Goal: Obtain resource: Download file/media

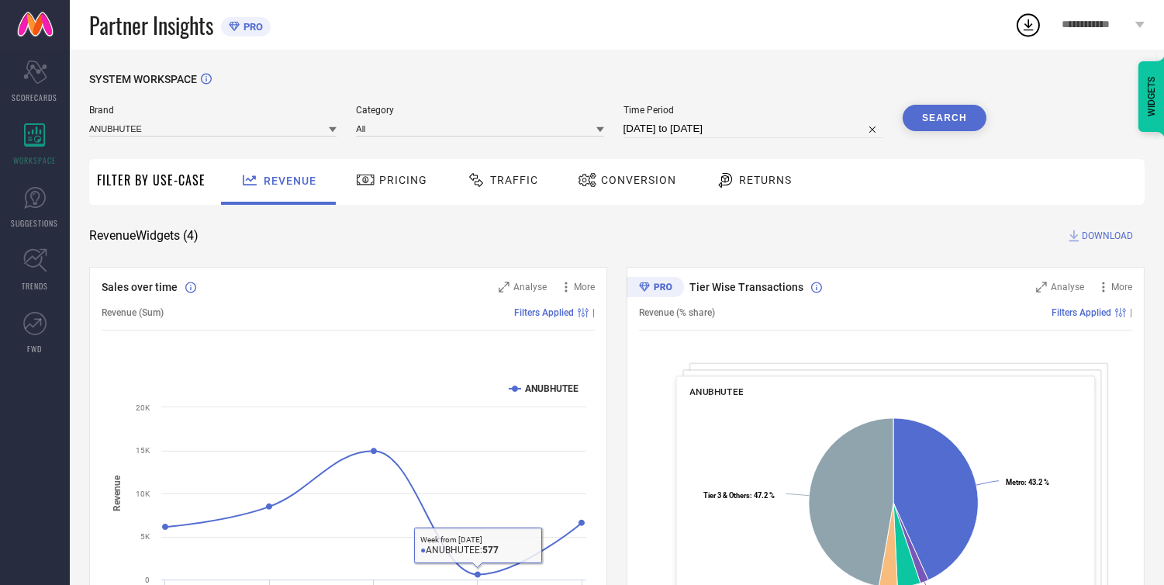
click at [342, 237] on div "Revenue Widgets ( 4 ) DOWNLOAD" at bounding box center [616, 236] width 1055 height 16
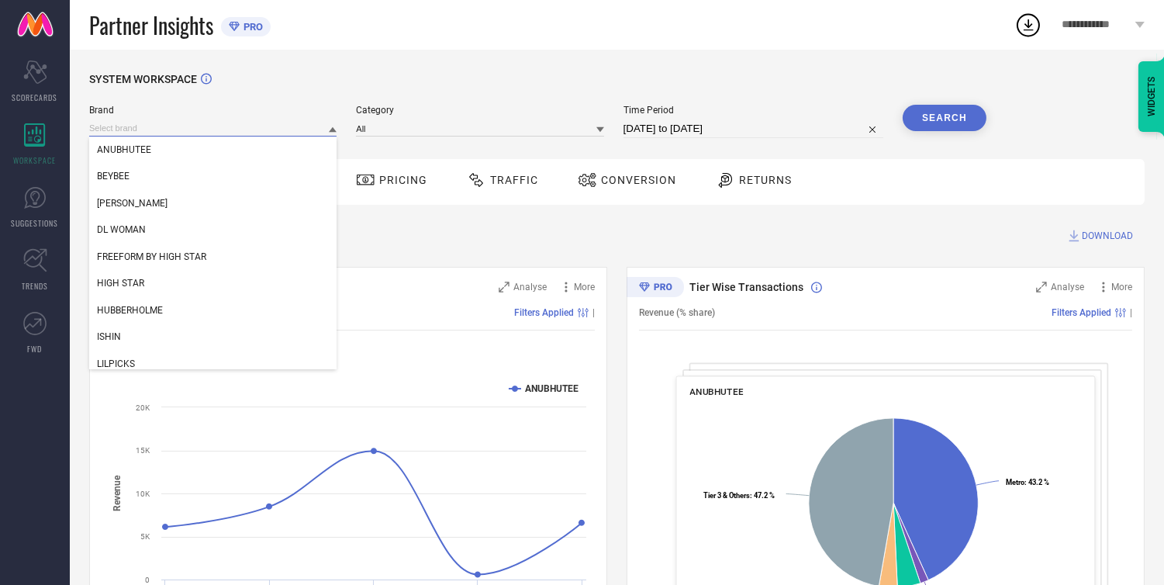
click at [185, 130] on input at bounding box center [212, 128] width 247 height 16
click at [152, 227] on div "DL WOMAN" at bounding box center [212, 229] width 247 height 26
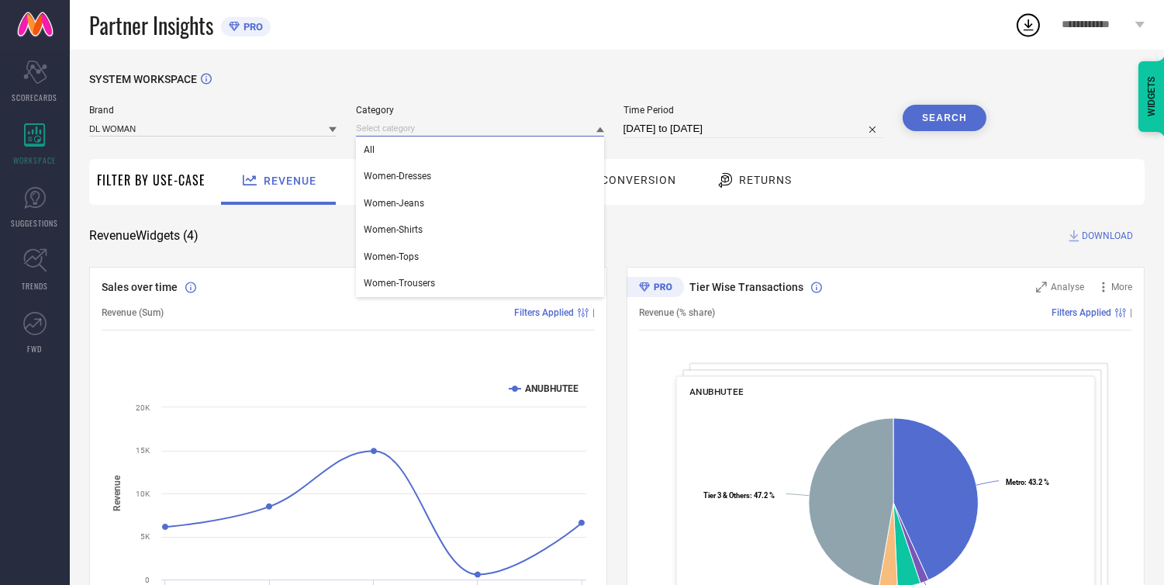
click at [376, 122] on input at bounding box center [479, 128] width 247 height 16
click at [388, 145] on div "All" at bounding box center [479, 149] width 247 height 26
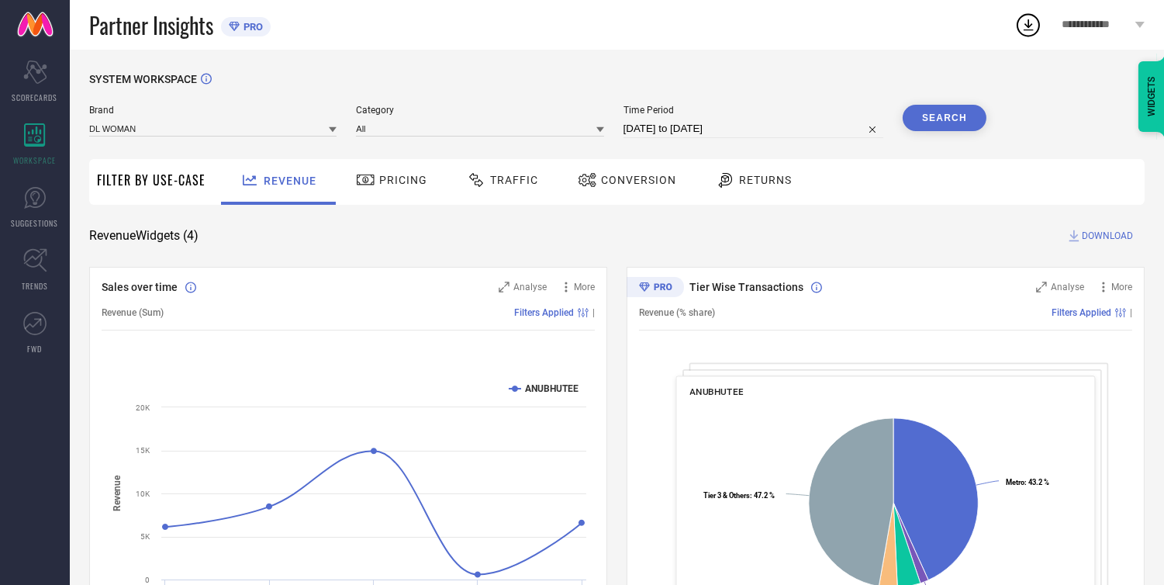
select select "8"
select select "2025"
select select "9"
select select "2025"
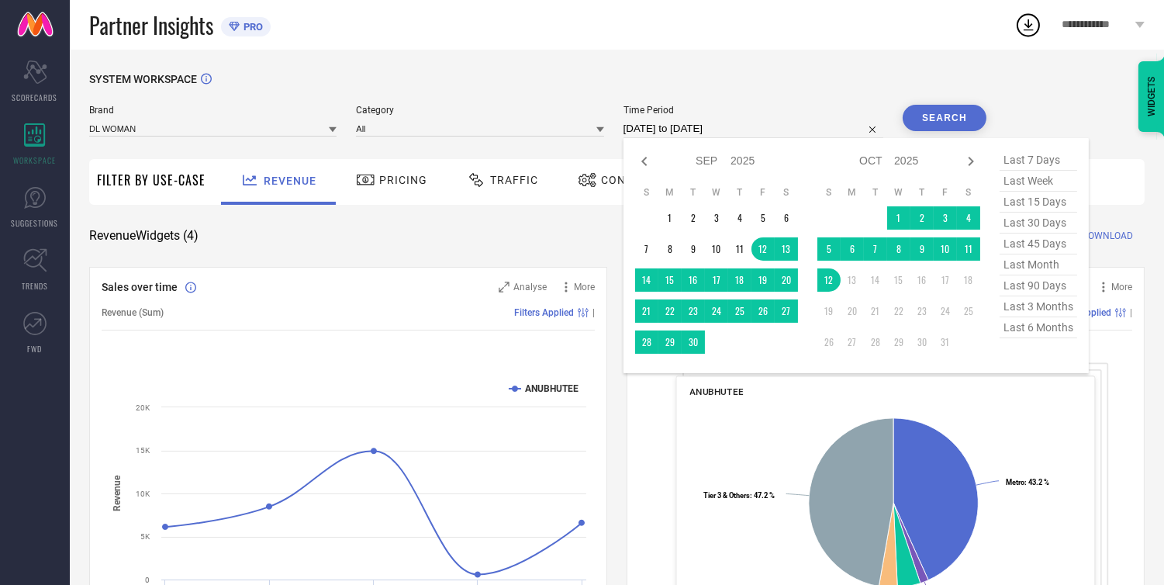
click at [702, 133] on input "[DATE] to [DATE]" at bounding box center [753, 128] width 260 height 19
click at [668, 212] on td "1" at bounding box center [669, 217] width 23 height 23
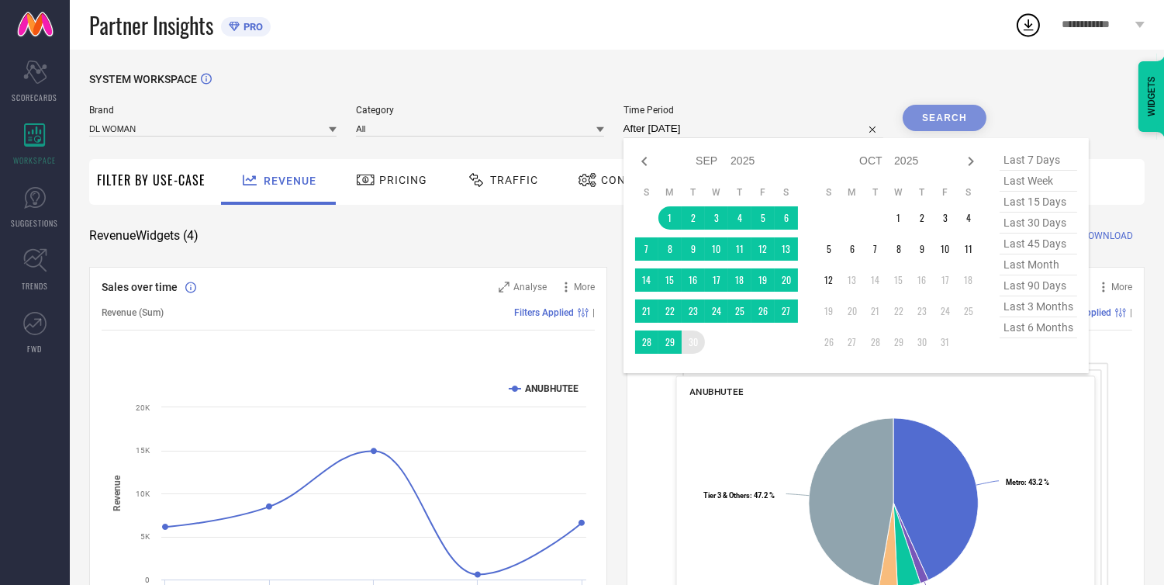
type input "[DATE] to [DATE]"
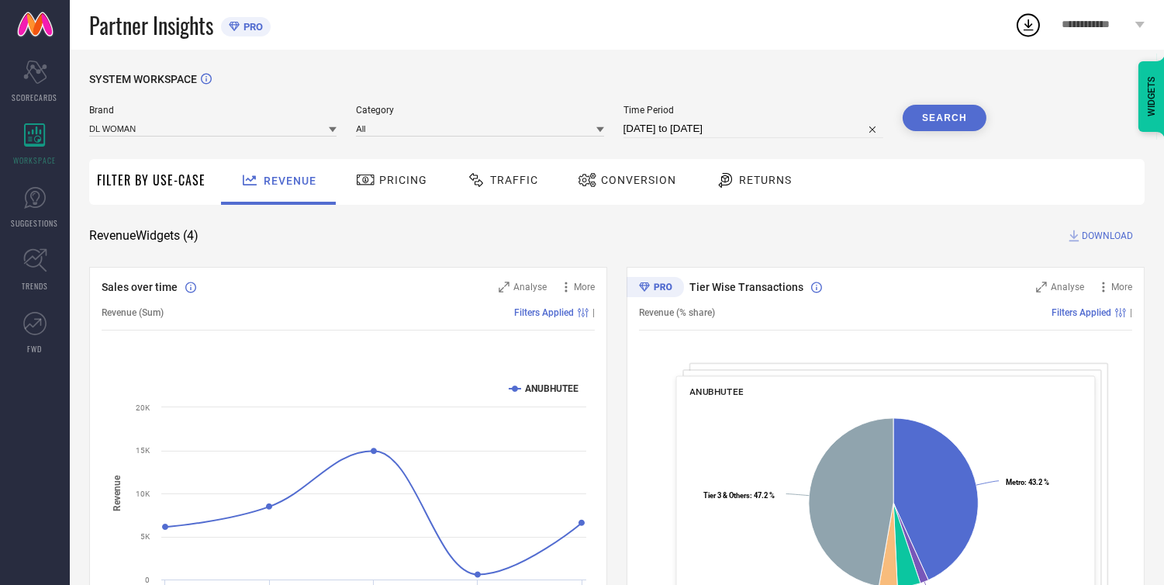
click at [924, 117] on button "Search" at bounding box center [944, 118] width 84 height 26
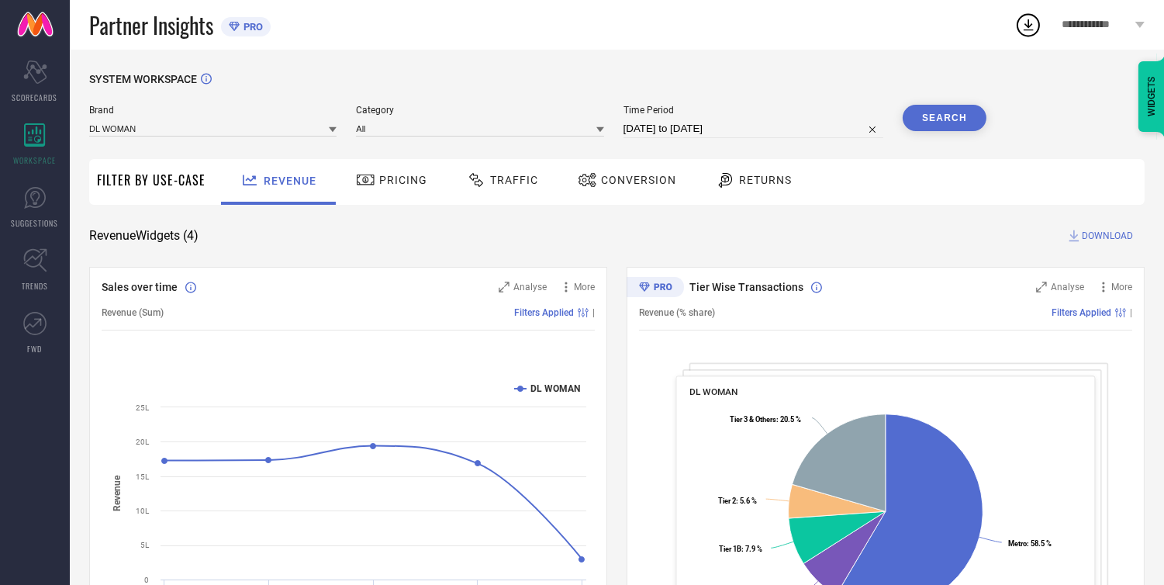
click at [931, 122] on button "Search" at bounding box center [944, 118] width 84 height 26
click at [519, 177] on span "Traffic" at bounding box center [514, 180] width 48 height 12
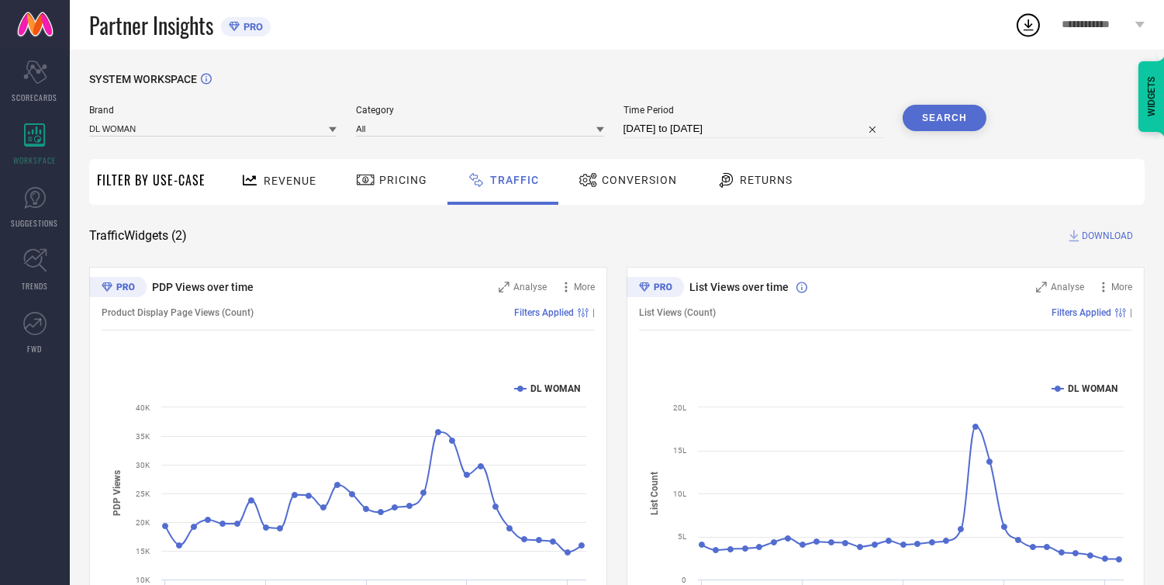
click at [1096, 236] on span "DOWNLOAD" at bounding box center [1106, 236] width 51 height 16
click at [1096, 229] on span "DOWNLOAD" at bounding box center [1106, 236] width 51 height 16
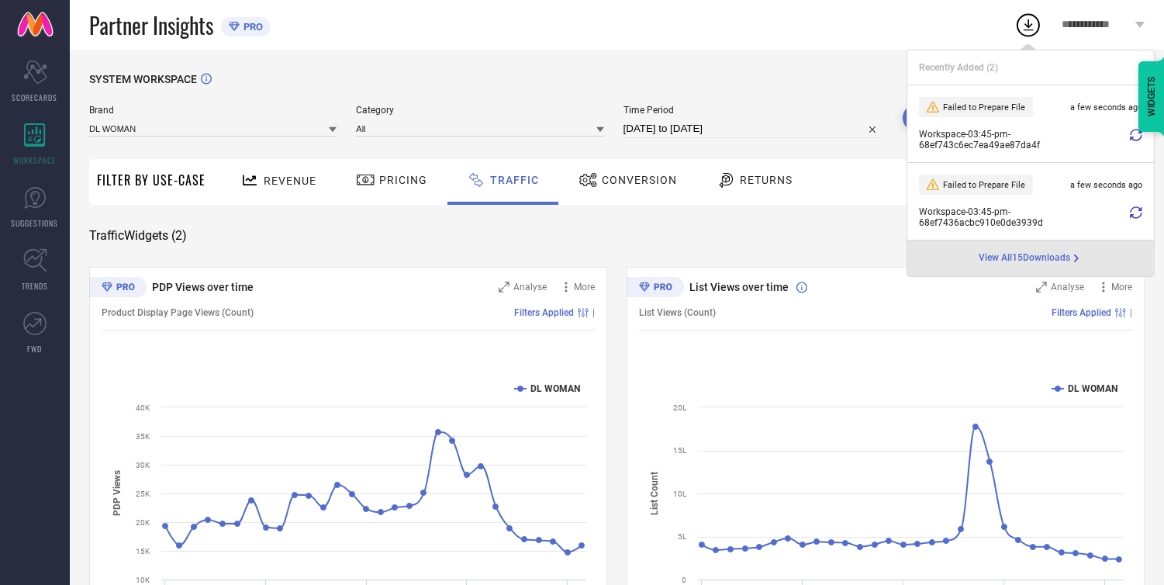
click at [1130, 132] on icon at bounding box center [1136, 135] width 12 height 12
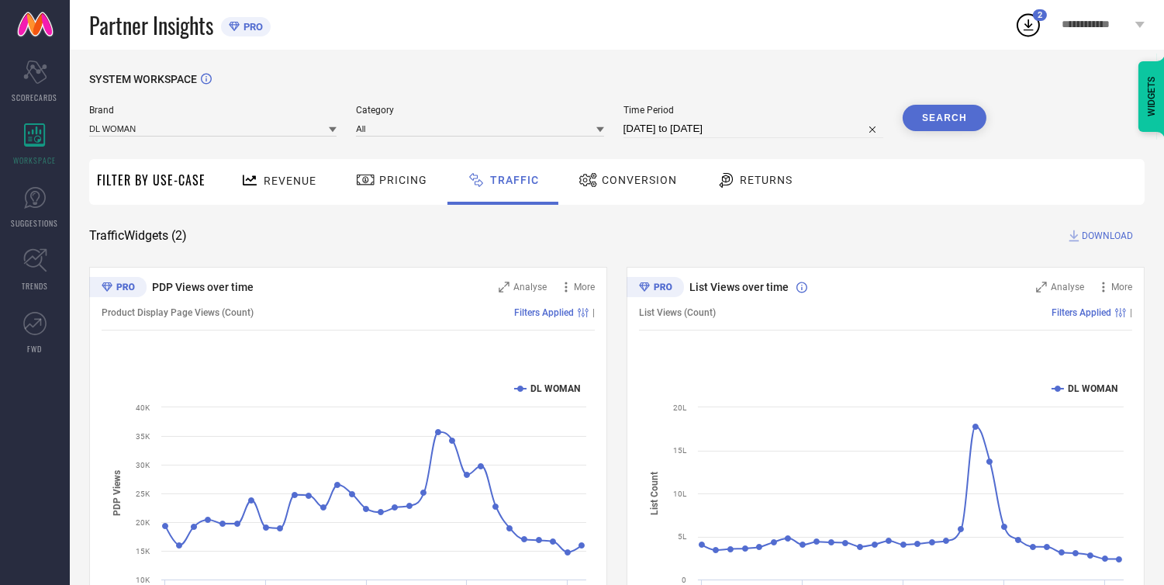
click at [1037, 14] on span "2" at bounding box center [1039, 15] width 5 height 10
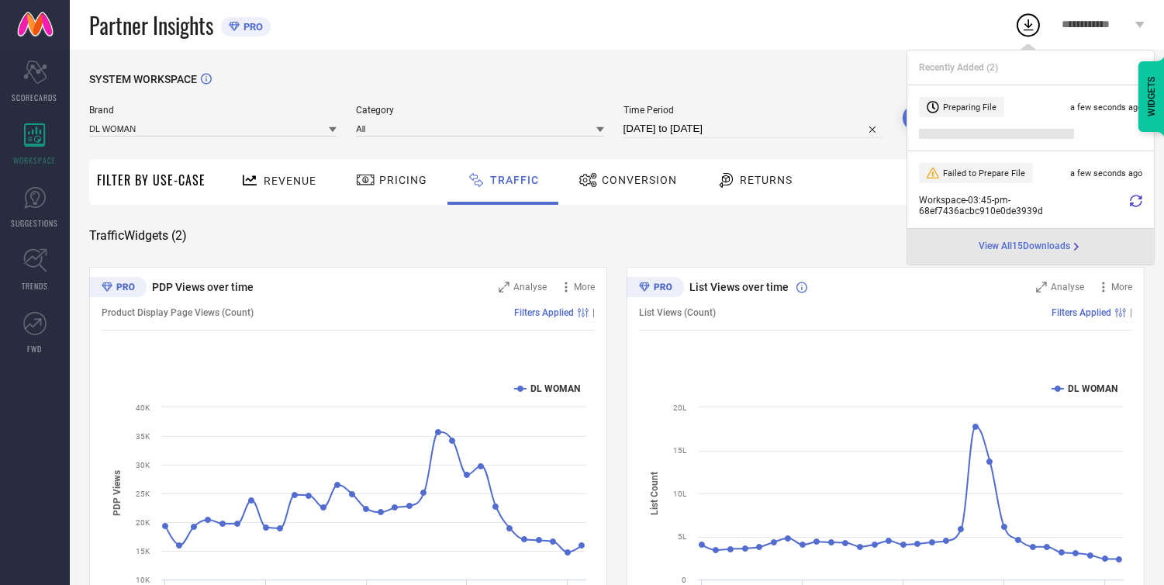
click at [795, 218] on div "SYSTEM WORKSPACE Brand DL WOMAN Category All Time Period [DATE] to [DATE] Searc…" at bounding box center [616, 363] width 1055 height 581
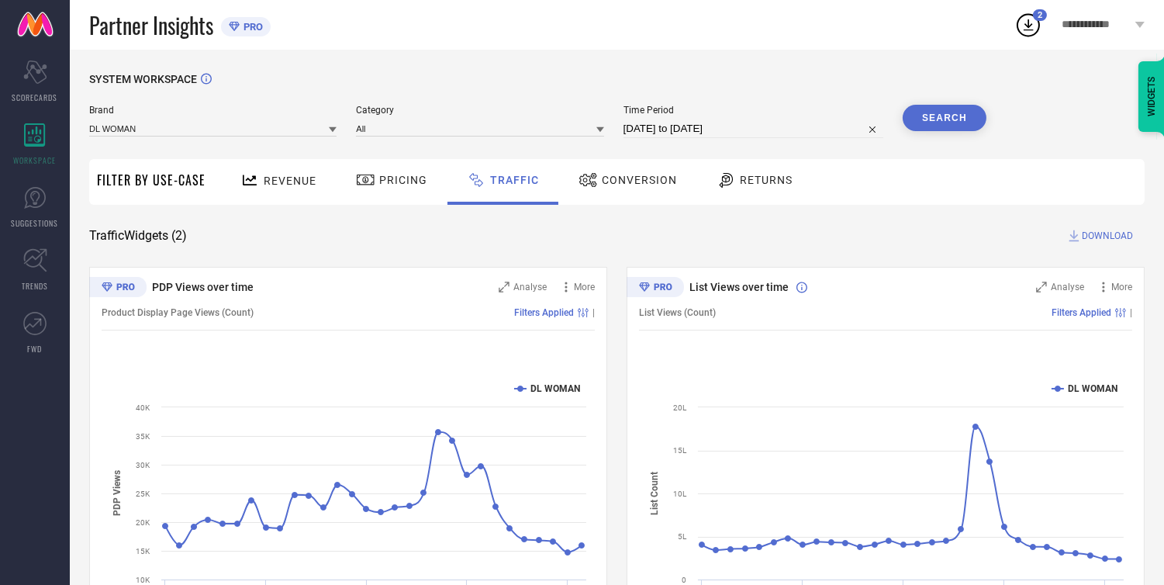
click at [648, 181] on span "Conversion" at bounding box center [639, 180] width 75 height 12
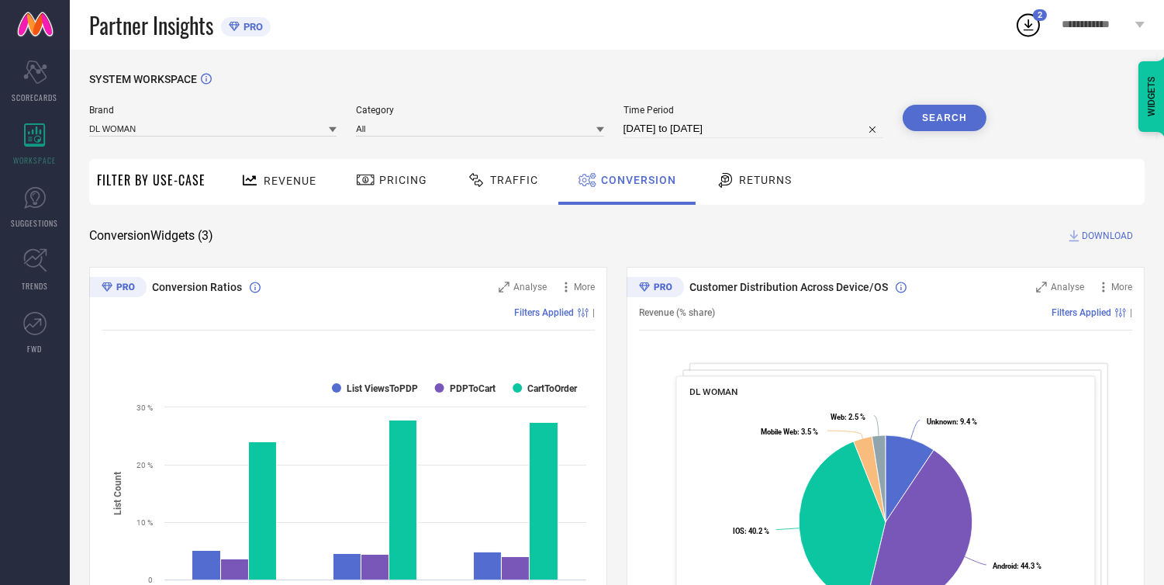
click at [502, 171] on div "Traffic" at bounding box center [502, 180] width 79 height 26
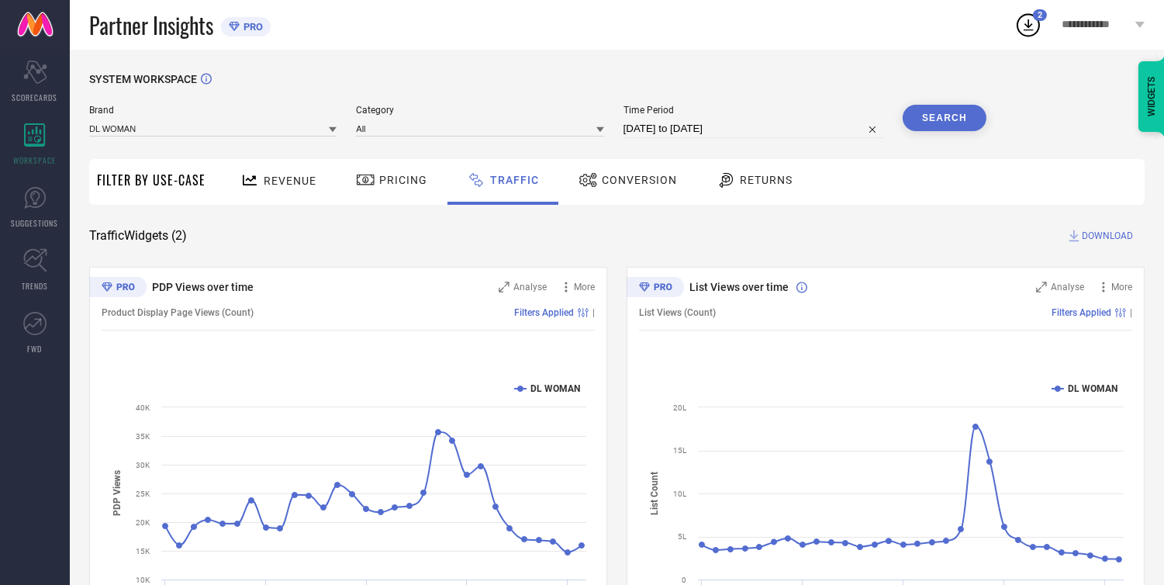
click at [1026, 29] on icon at bounding box center [1028, 25] width 10 height 12
click at [902, 32] on div "Partner Insights PRO" at bounding box center [551, 25] width 925 height 50
click at [1091, 236] on span "DOWNLOAD" at bounding box center [1106, 236] width 51 height 16
click at [614, 47] on div "Partner Insights PRO" at bounding box center [551, 25] width 925 height 50
click at [244, 120] on div "DL WOMAN" at bounding box center [212, 128] width 247 height 16
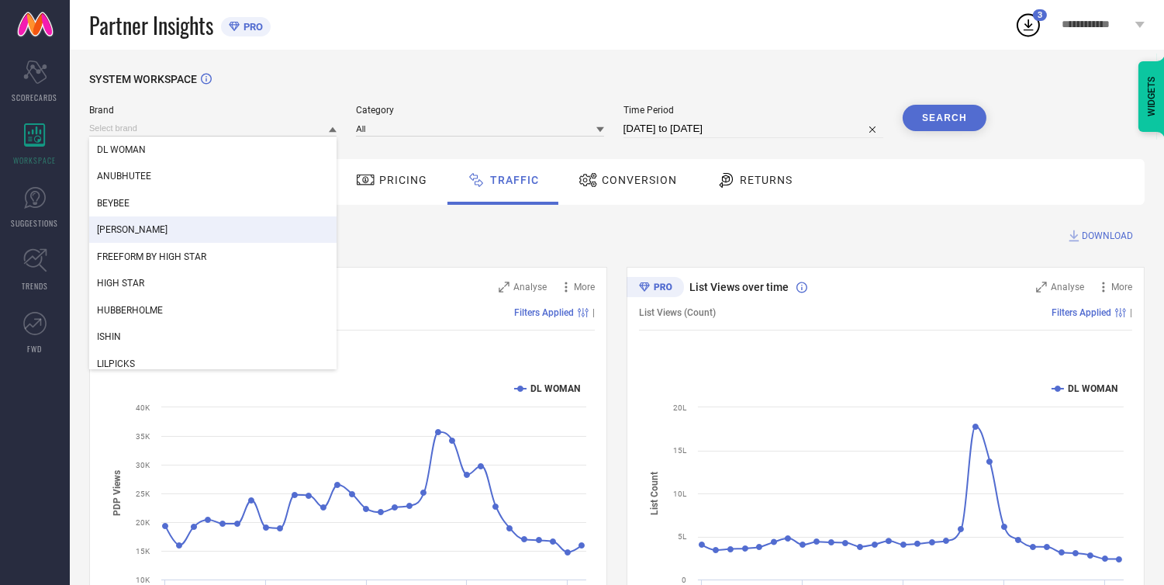
click at [143, 229] on span "[PERSON_NAME]" at bounding box center [132, 229] width 71 height 11
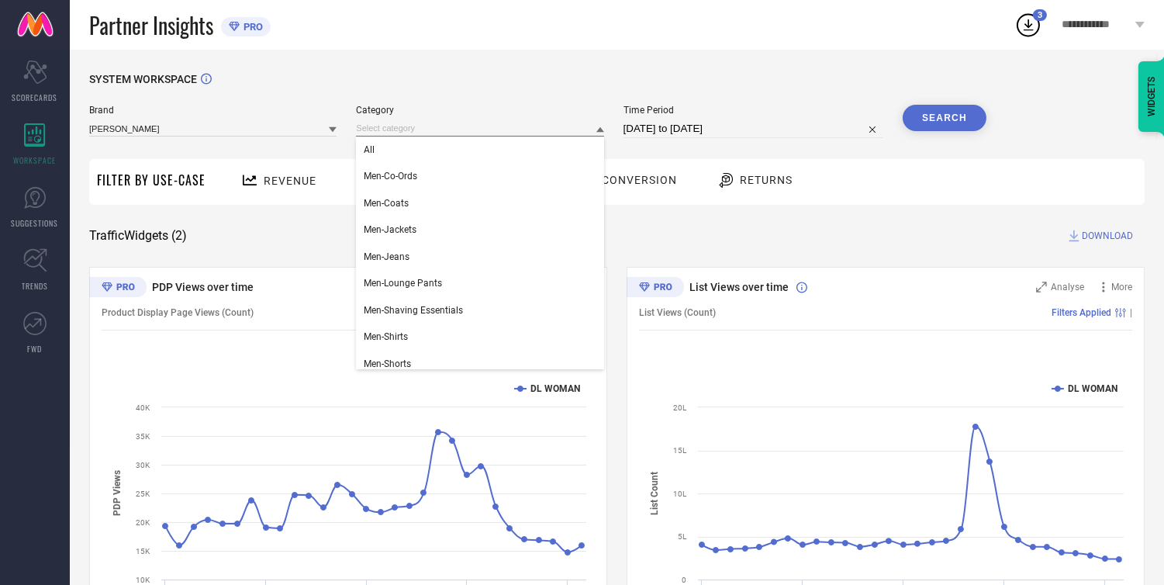
click at [419, 132] on input at bounding box center [479, 128] width 247 height 16
click at [413, 150] on div "All" at bounding box center [479, 149] width 247 height 26
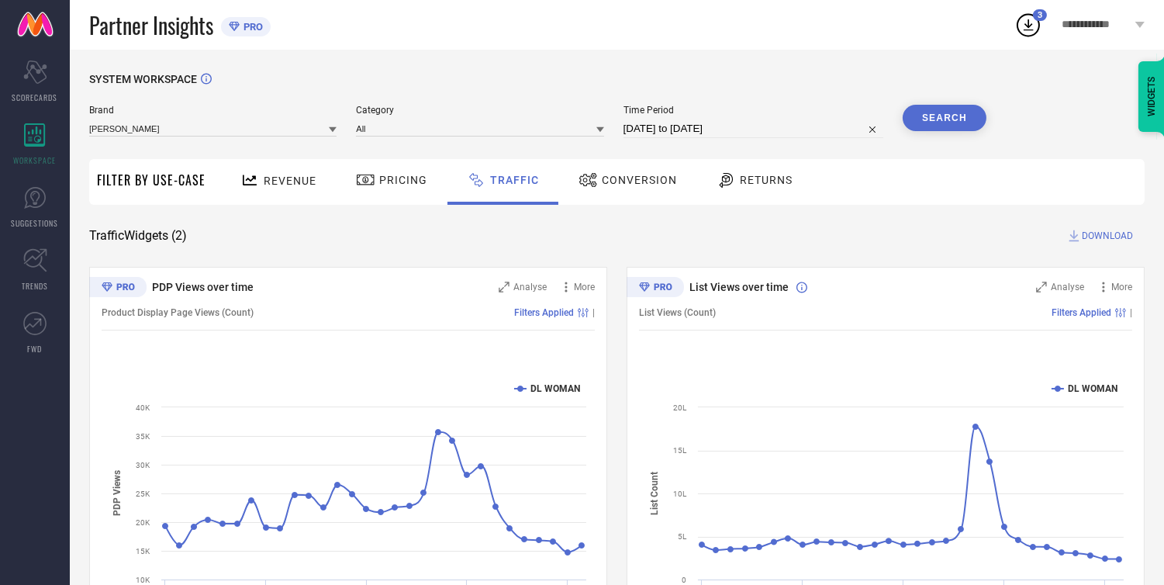
click at [926, 105] on button "Search" at bounding box center [944, 118] width 84 height 26
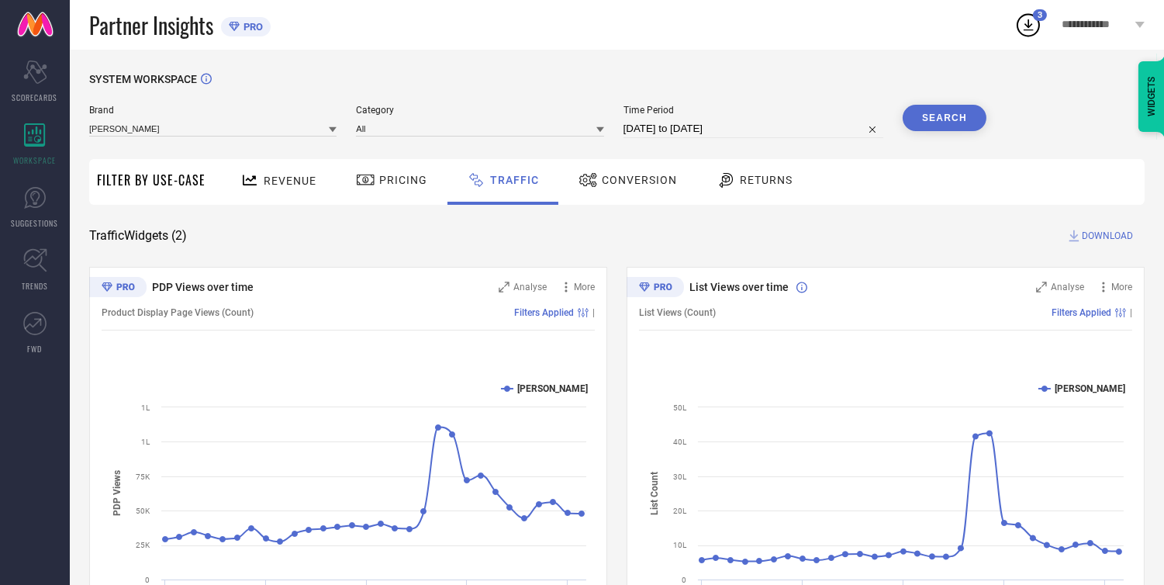
click at [1114, 233] on span "DOWNLOAD" at bounding box center [1106, 236] width 51 height 16
click at [1037, 33] on icon at bounding box center [1028, 25] width 28 height 28
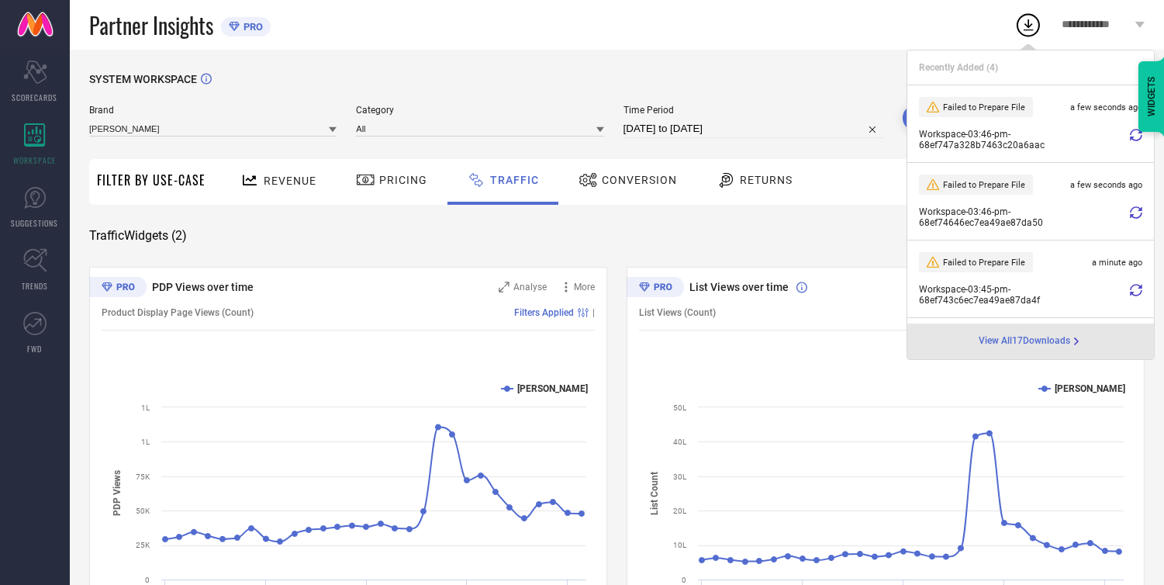
click at [676, 217] on div "SYSTEM WORKSPACE Brand [PERSON_NAME] Category All Time Period [DATE] to [DATE] …" at bounding box center [616, 363] width 1055 height 581
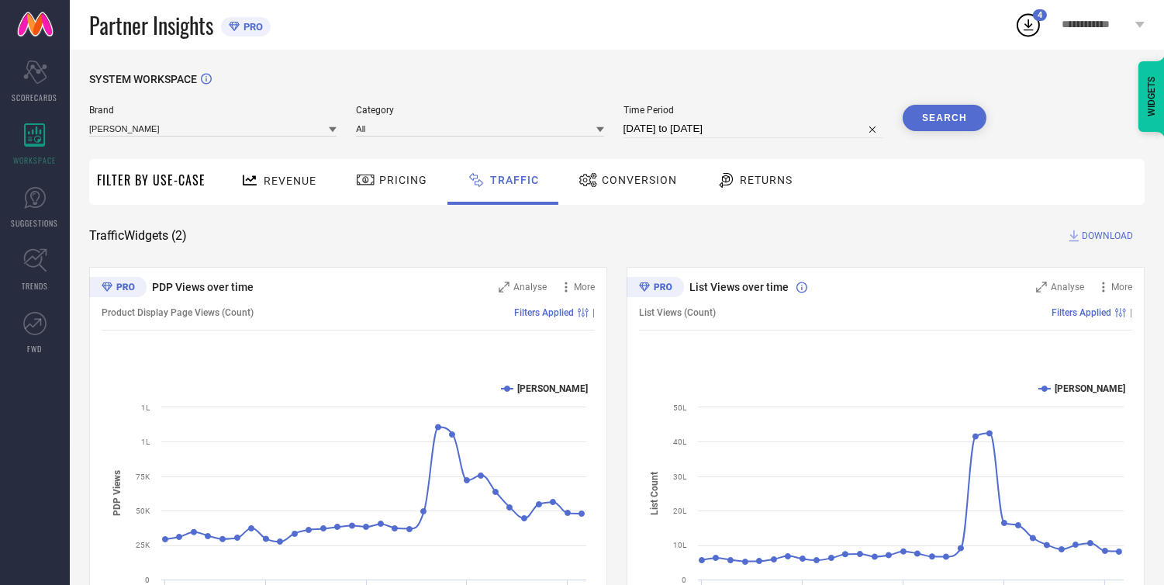
click at [1113, 233] on span "DOWNLOAD" at bounding box center [1106, 236] width 51 height 16
click at [1037, 25] on icon at bounding box center [1028, 25] width 28 height 28
click at [17, 102] on span "SCORECARDS" at bounding box center [35, 97] width 46 height 12
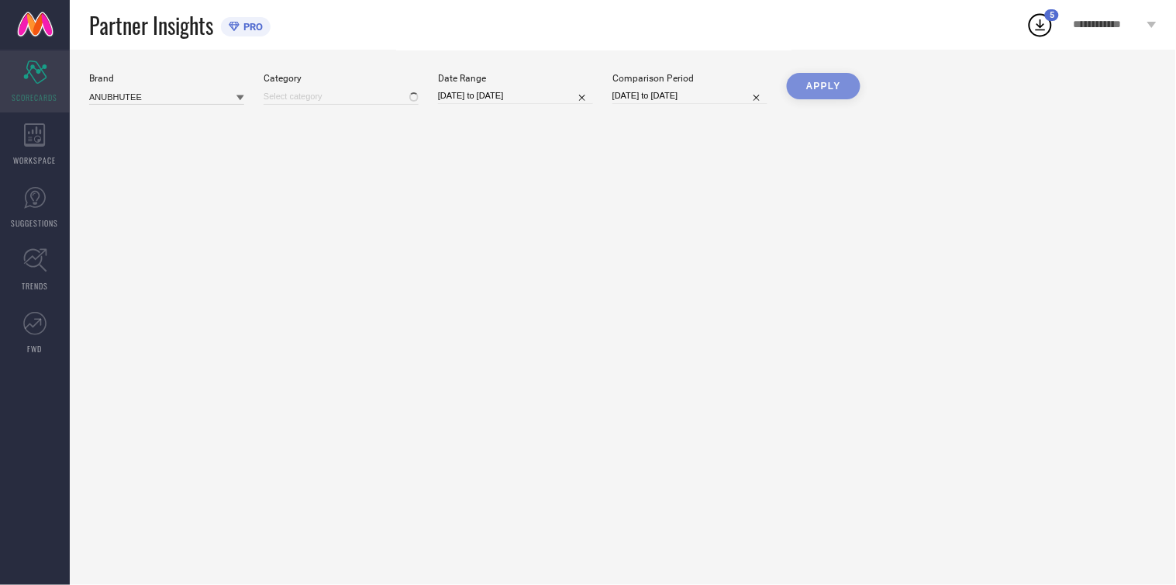
type input "All"
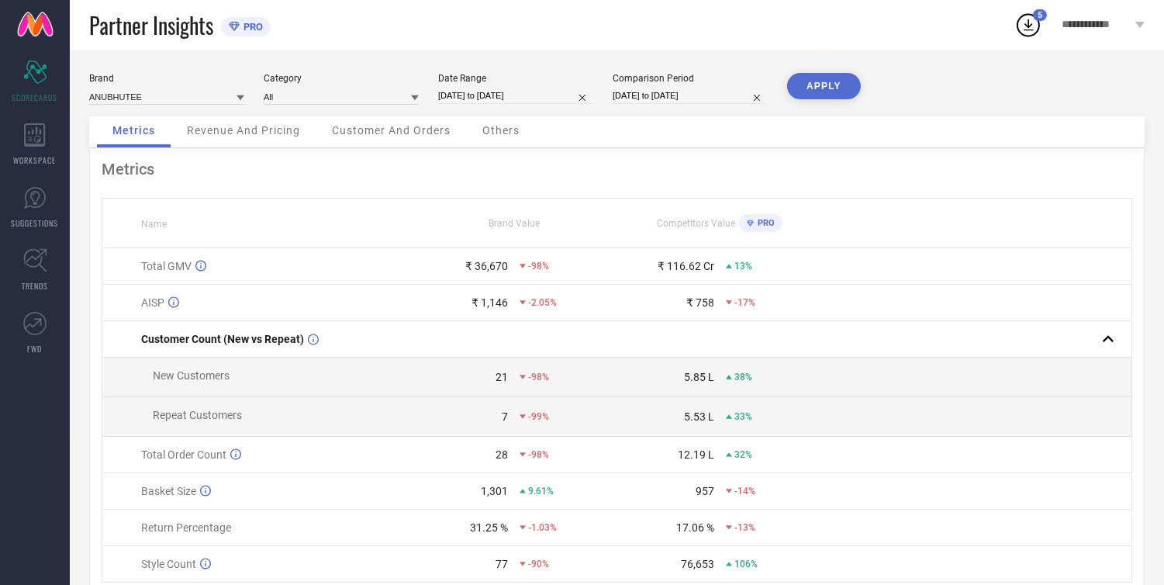
click at [130, 23] on span "Partner Insights" at bounding box center [151, 25] width 124 height 32
click at [33, 23] on link at bounding box center [35, 25] width 70 height 50
click at [26, 134] on icon at bounding box center [35, 134] width 22 height 23
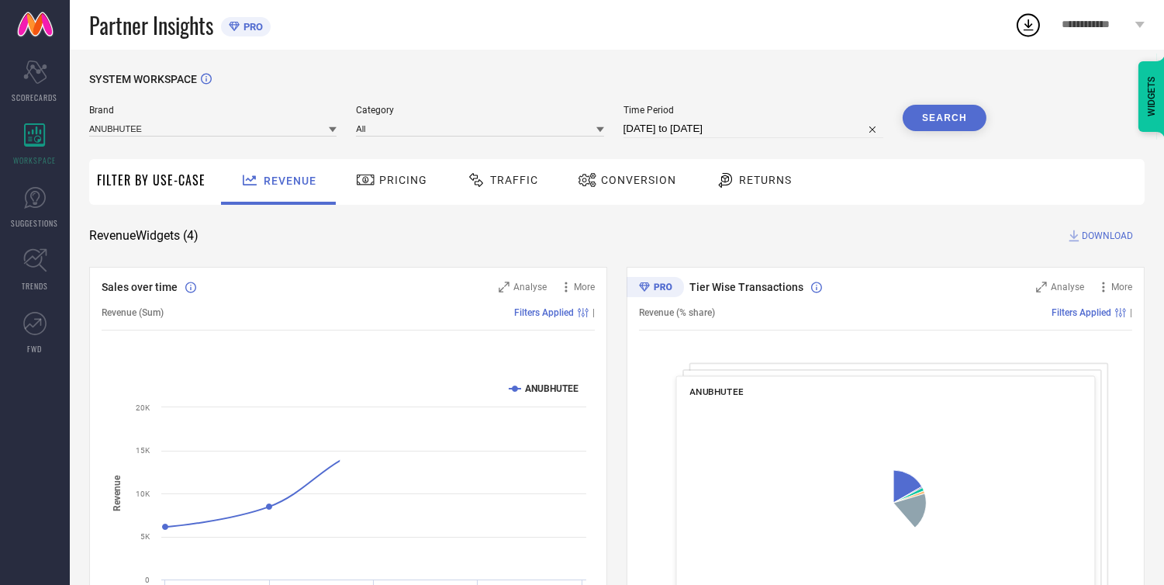
click at [494, 178] on span "Traffic" at bounding box center [514, 180] width 48 height 12
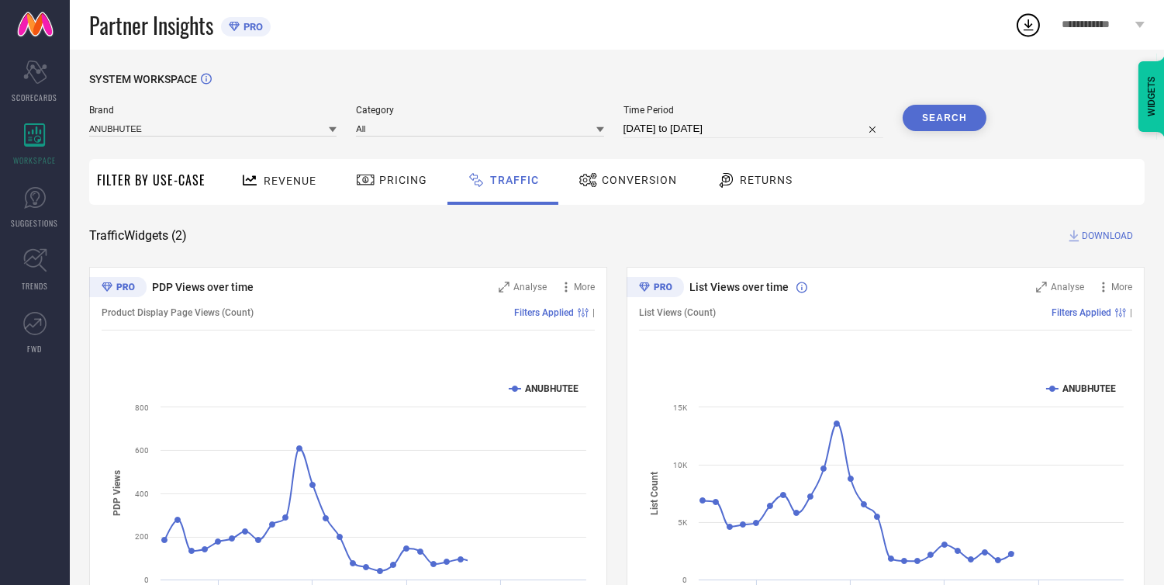
click at [233, 113] on span "Brand" at bounding box center [212, 110] width 247 height 11
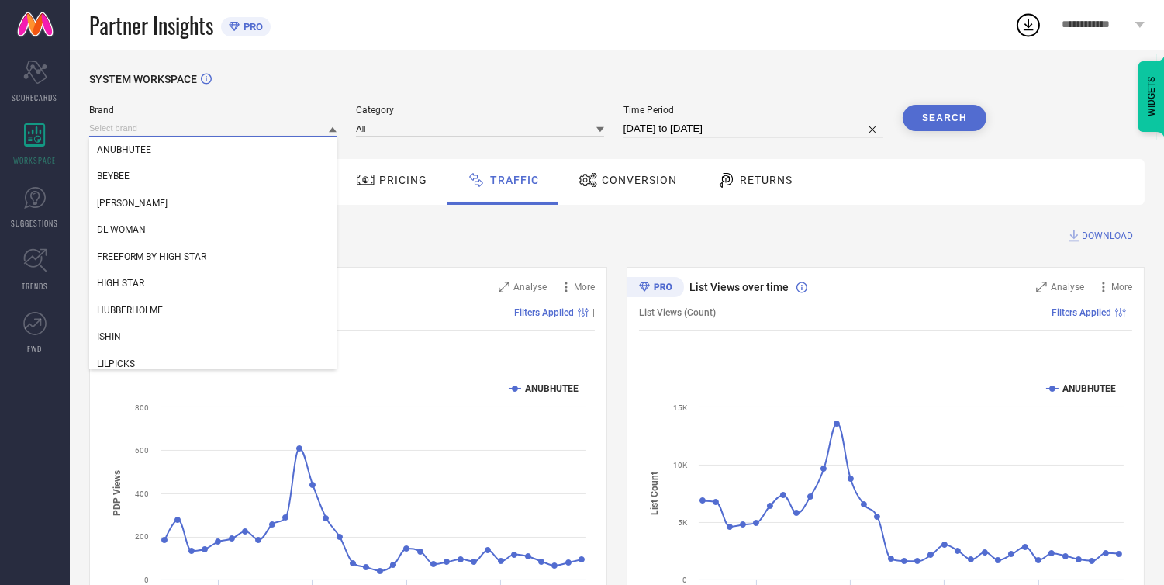
click at [233, 127] on input at bounding box center [212, 128] width 247 height 16
click at [136, 227] on span "DL WOMAN" at bounding box center [121, 229] width 49 height 11
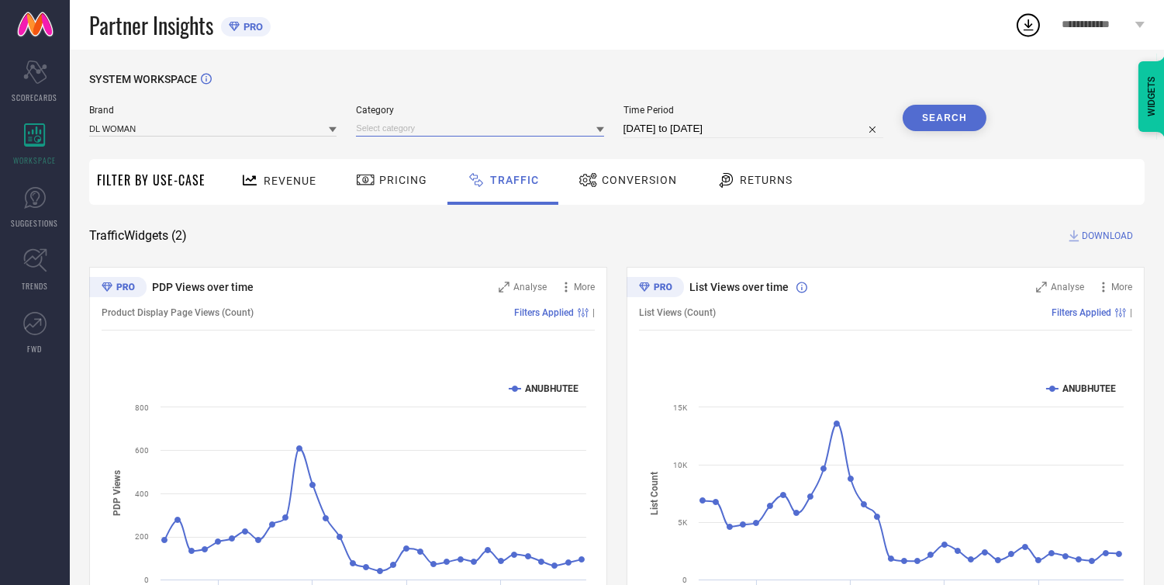
click at [419, 121] on input at bounding box center [479, 128] width 247 height 16
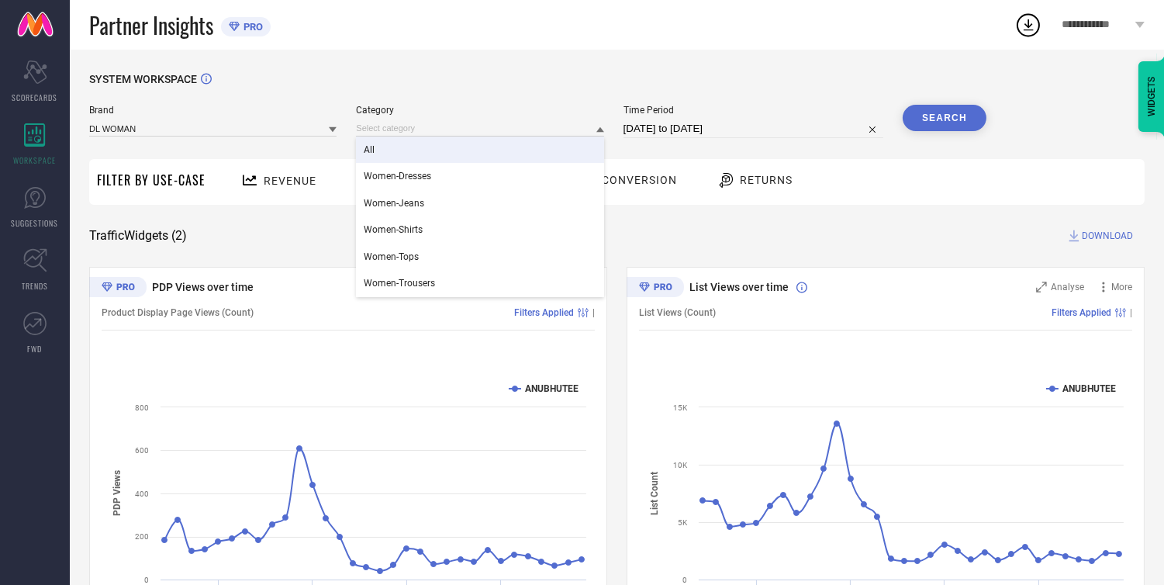
click at [409, 163] on div "All" at bounding box center [479, 149] width 247 height 26
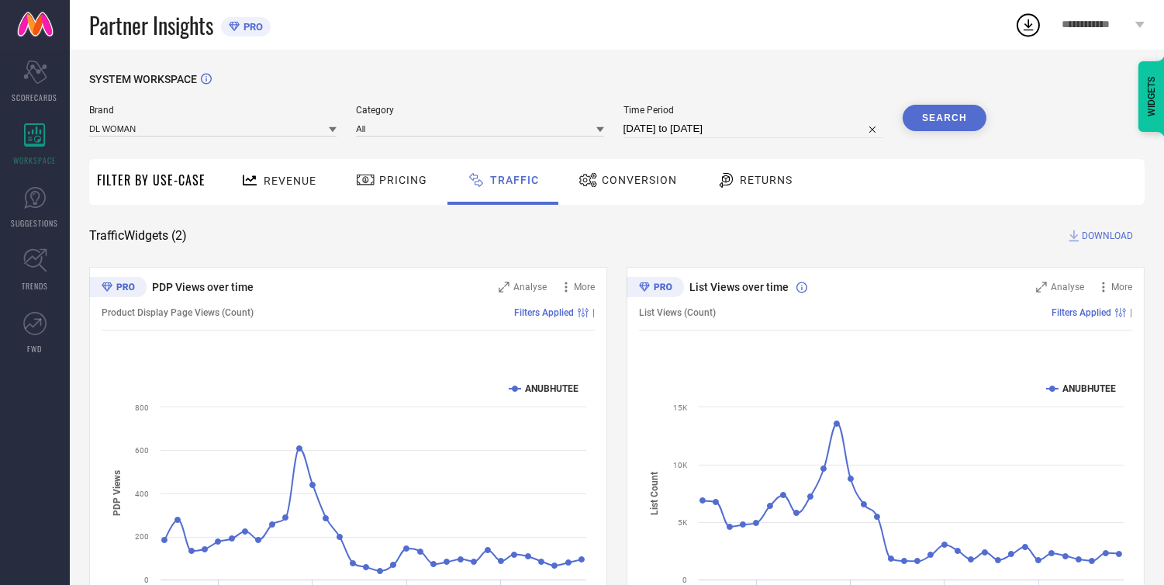
select select "8"
select select "2025"
select select "9"
select select "2025"
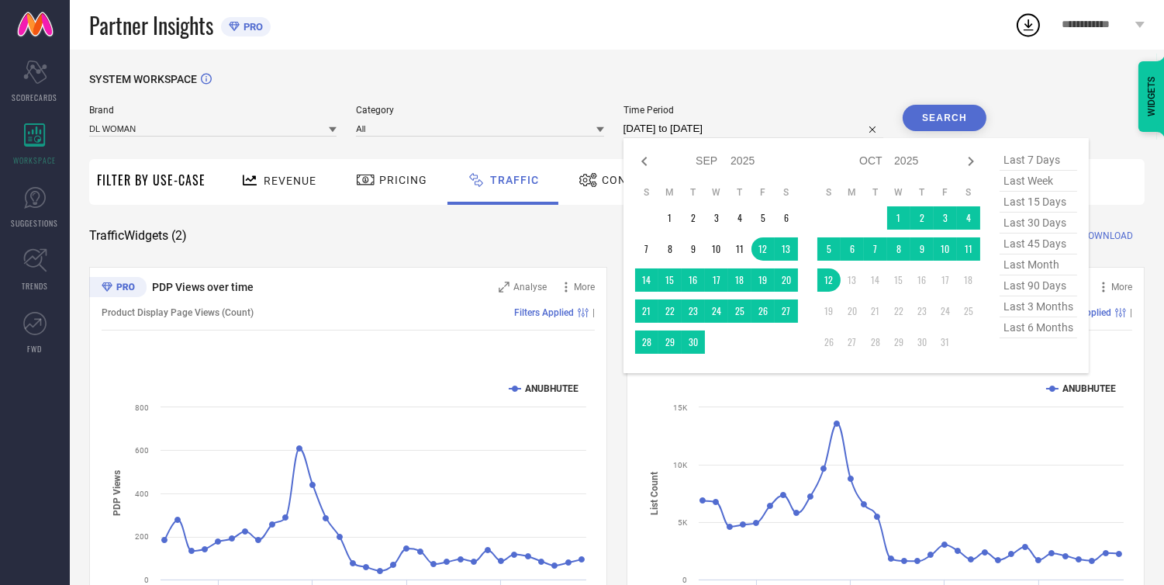
click at [683, 129] on input "[DATE] to [DATE]" at bounding box center [753, 128] width 260 height 19
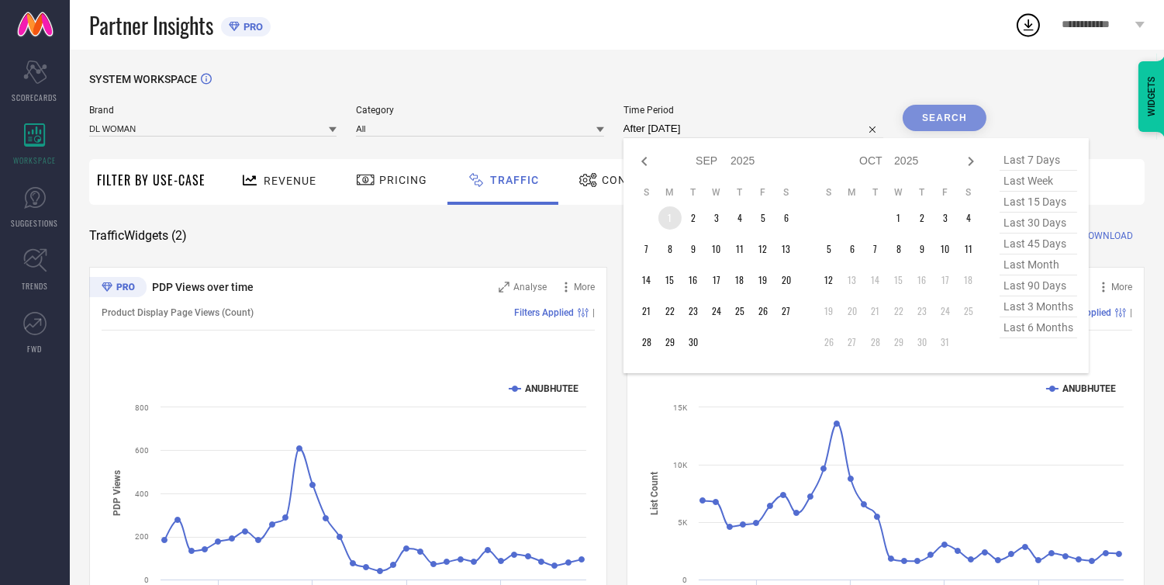
click at [673, 222] on td "1" at bounding box center [669, 217] width 23 height 23
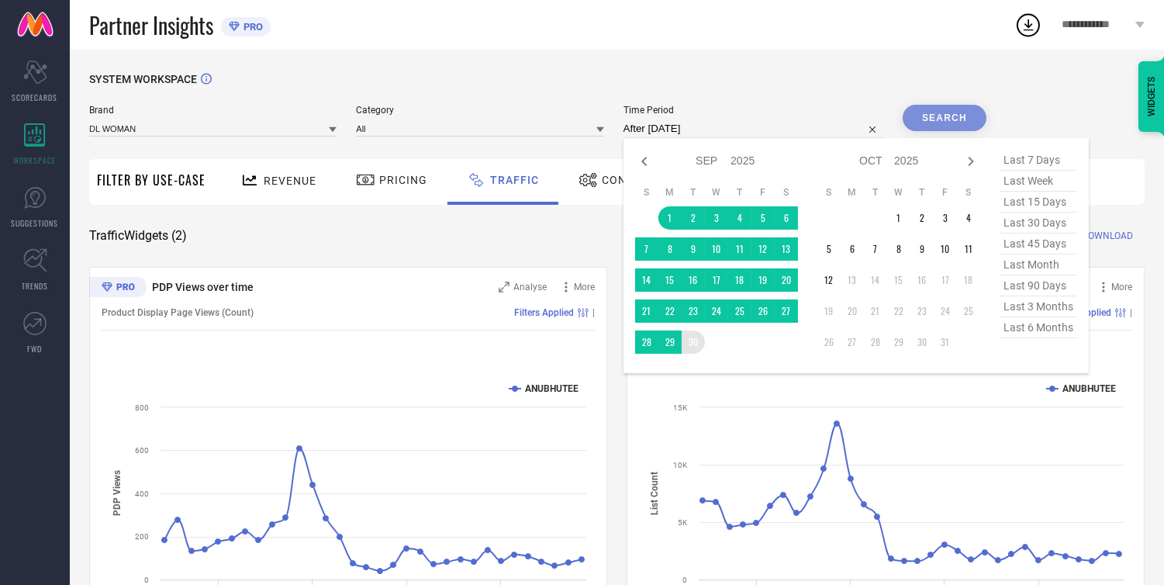
type input "[DATE] to [DATE]"
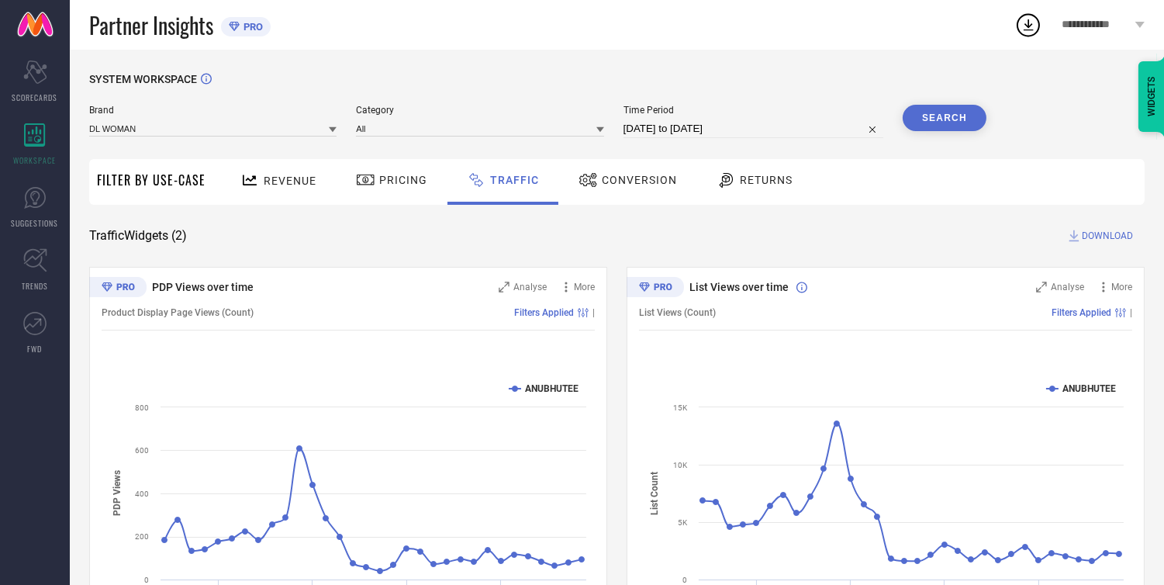
click at [946, 122] on button "Search" at bounding box center [944, 118] width 84 height 26
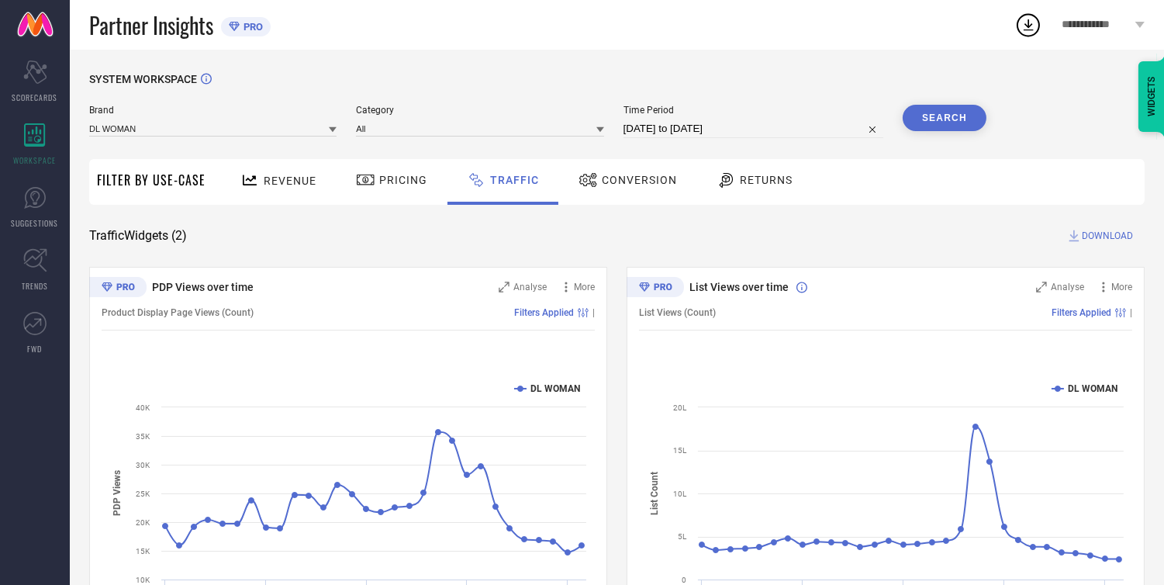
click at [1073, 237] on icon at bounding box center [1074, 236] width 10 height 12
click at [1037, 31] on circle at bounding box center [1028, 26] width 22 height 22
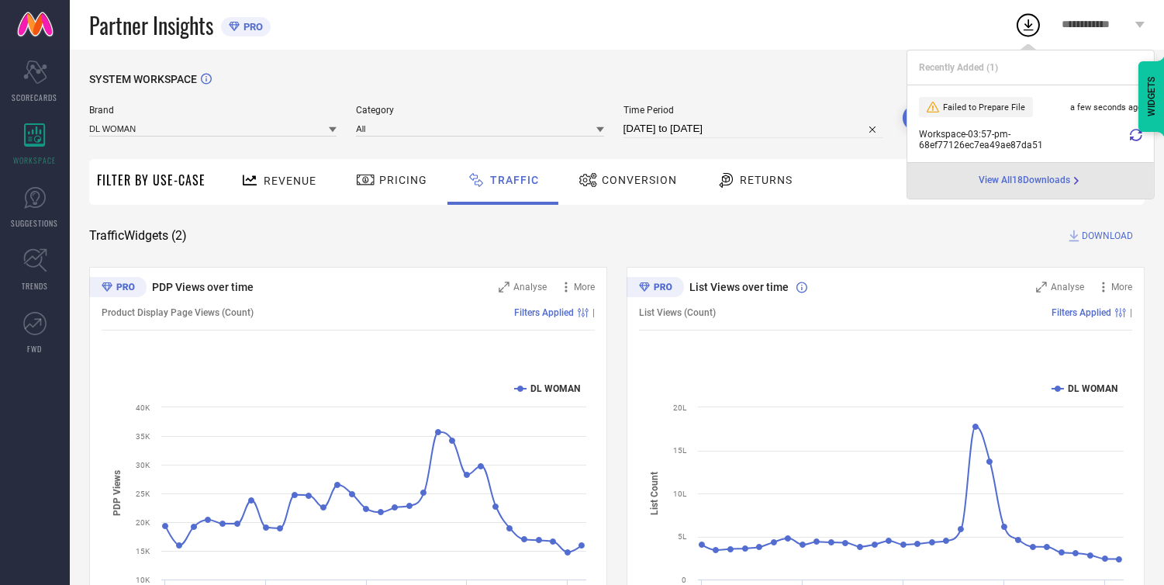
click at [1128, 130] on div "Workspace - 03:57-pm - 68ef77126ec7ea49ae87da51" at bounding box center [1030, 140] width 223 height 22
click at [1130, 136] on icon at bounding box center [1136, 135] width 12 height 12
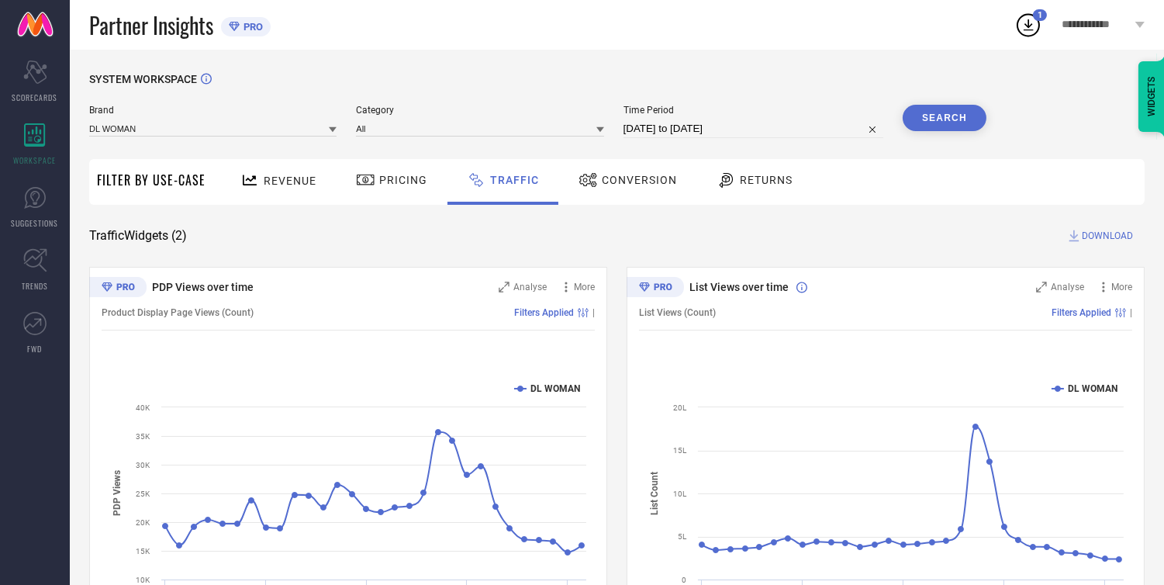
click at [1025, 26] on icon at bounding box center [1028, 25] width 28 height 28
click at [1016, 23] on icon at bounding box center [1028, 25] width 28 height 28
click at [826, 95] on div "SYSTEM WORKSPACE" at bounding box center [616, 89] width 1055 height 32
click at [1106, 236] on span "DOWNLOAD" at bounding box center [1106, 236] width 51 height 16
click at [1019, 29] on icon at bounding box center [1028, 25] width 28 height 28
